Goal: Find specific page/section: Find specific page/section

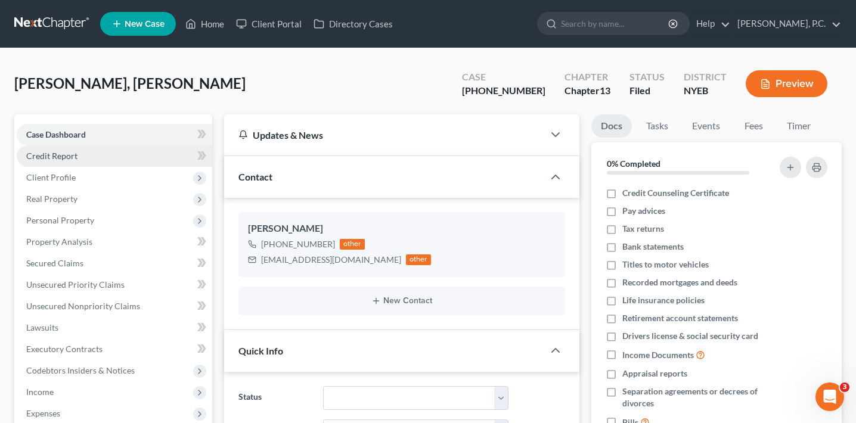
click at [106, 163] on link "Credit Report" at bounding box center [115, 155] width 196 height 21
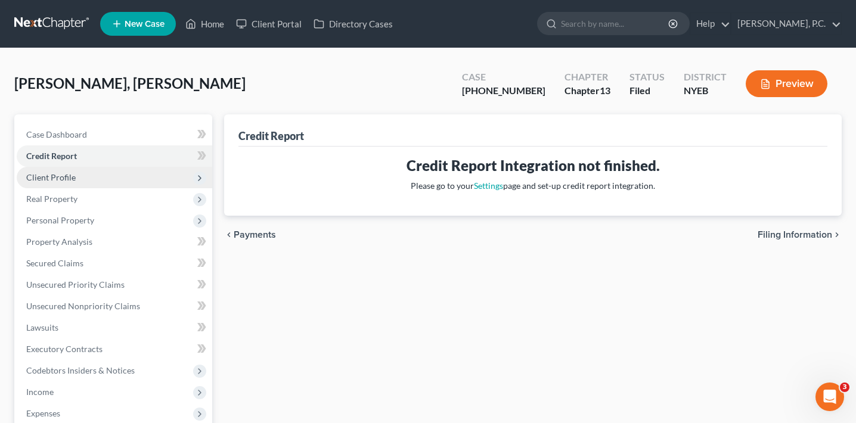
click at [108, 180] on span "Client Profile" at bounding box center [115, 177] width 196 height 21
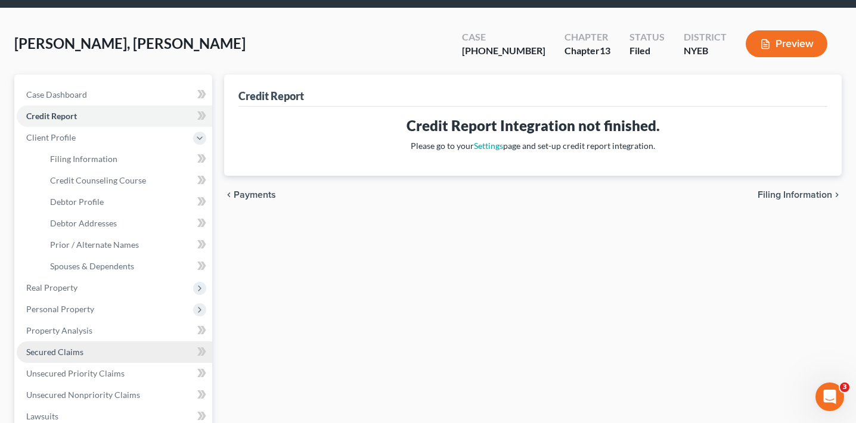
click at [79, 347] on span "Secured Claims" at bounding box center [54, 352] width 57 height 10
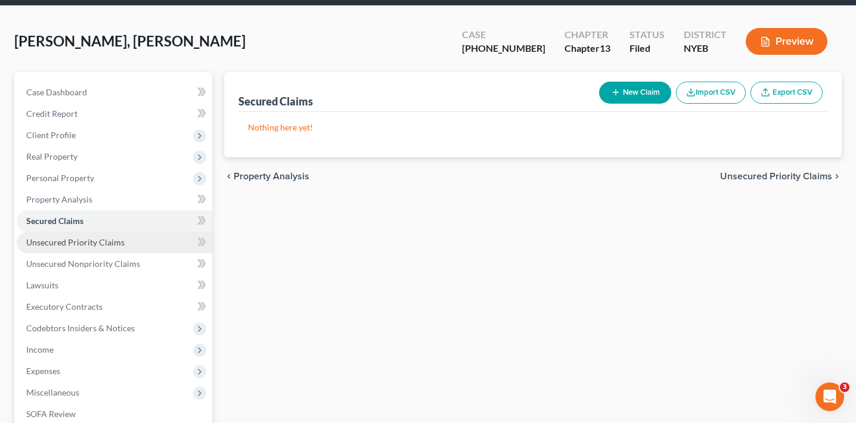
click at [91, 237] on span "Unsecured Priority Claims" at bounding box center [75, 242] width 98 height 10
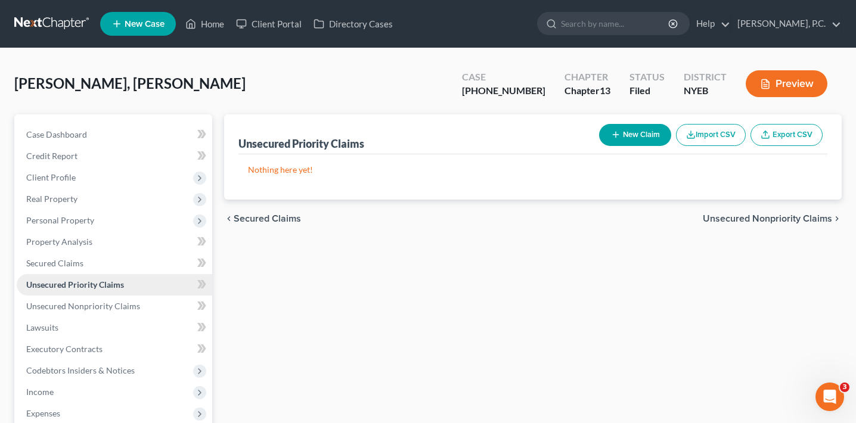
click at [92, 293] on link "Unsecured Priority Claims" at bounding box center [115, 284] width 196 height 21
click at [94, 301] on span "Unsecured Nonpriority Claims" at bounding box center [83, 306] width 114 height 10
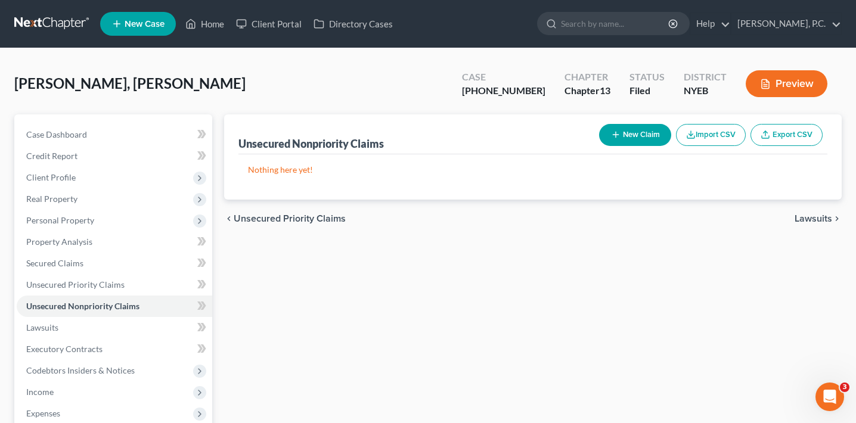
click at [773, 89] on button "Preview" at bounding box center [787, 83] width 82 height 27
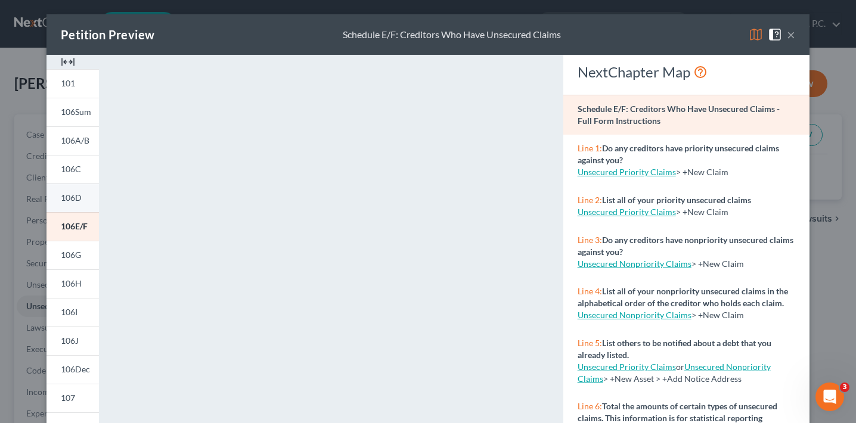
click at [82, 197] on link "106D" at bounding box center [72, 198] width 52 height 29
